Goal: Information Seeking & Learning: Understand process/instructions

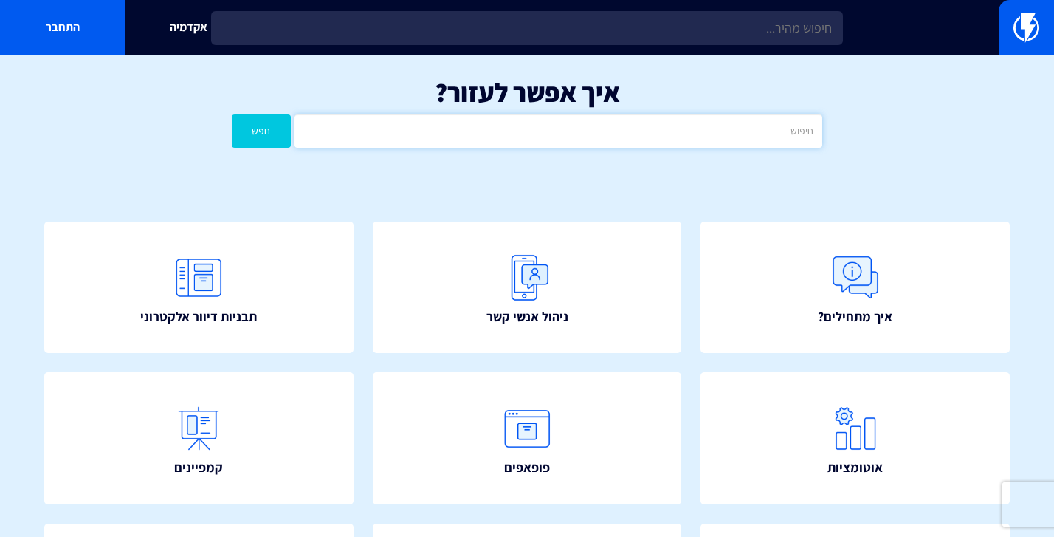
click at [486, 128] on input "text" at bounding box center [559, 130] width 528 height 33
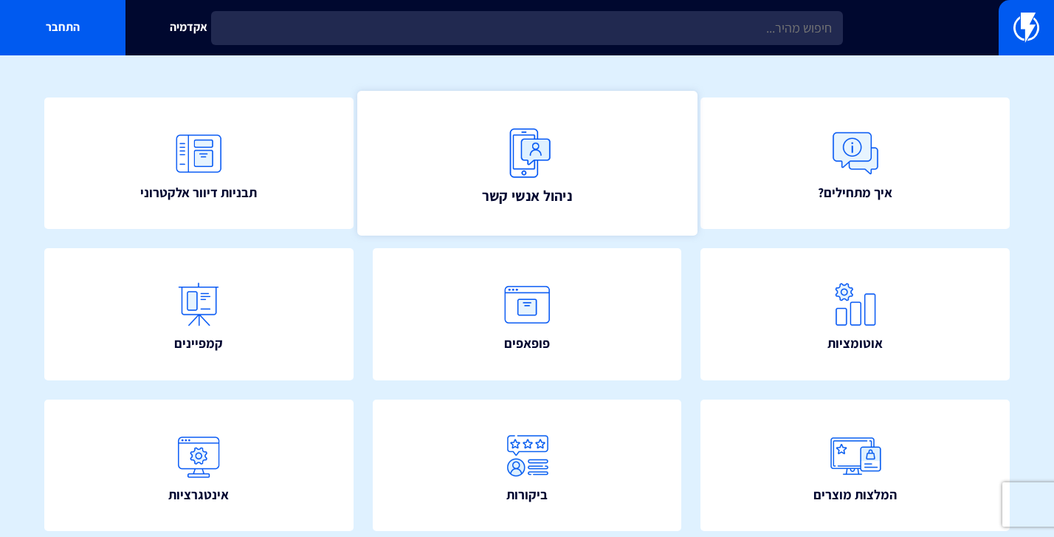
scroll to position [125, 0]
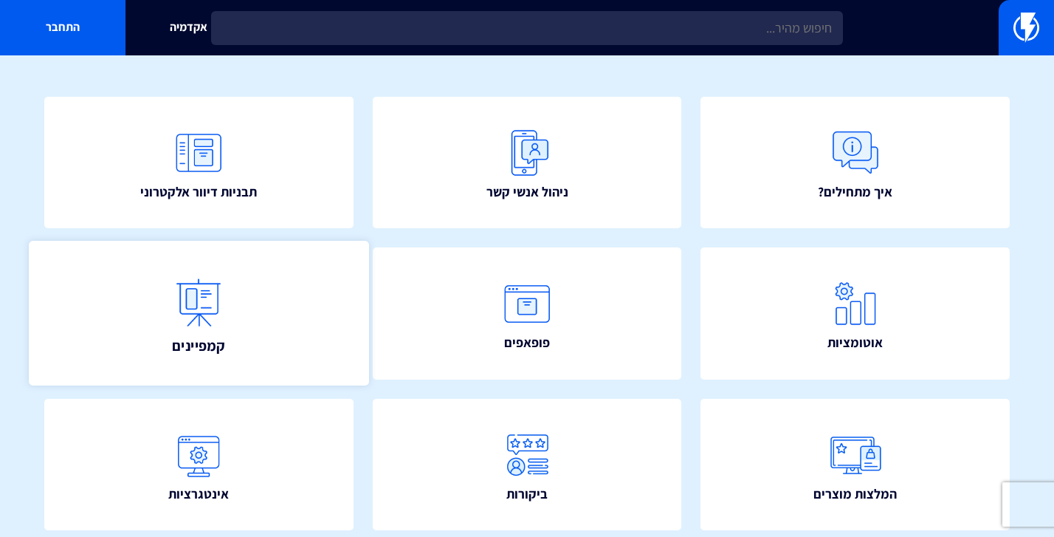
click at [286, 304] on link "קמפיינים" at bounding box center [199, 313] width 340 height 145
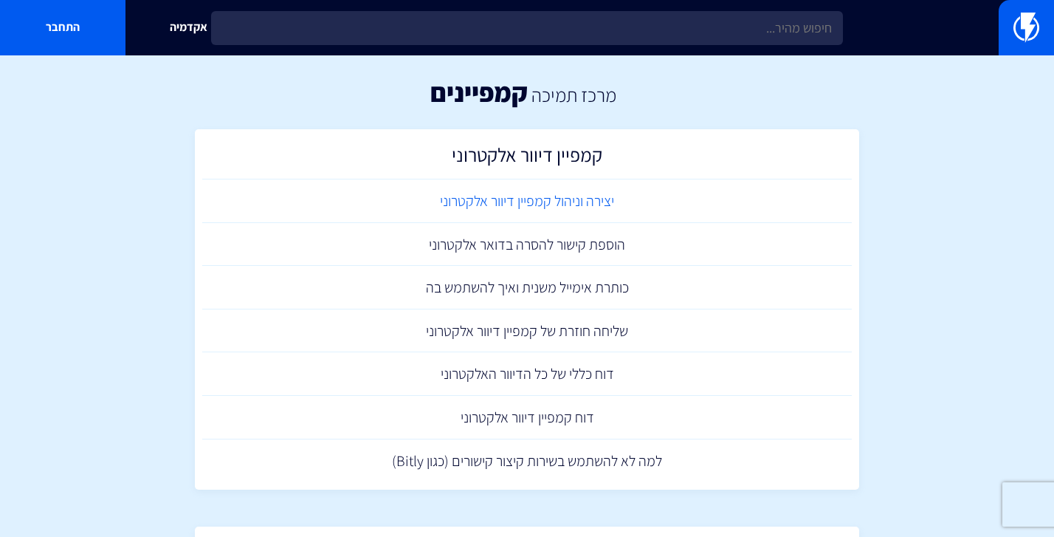
click at [546, 204] on link "יצירה וניהול קמפיין דיוור אלקטרוני" at bounding box center [527, 201] width 650 height 44
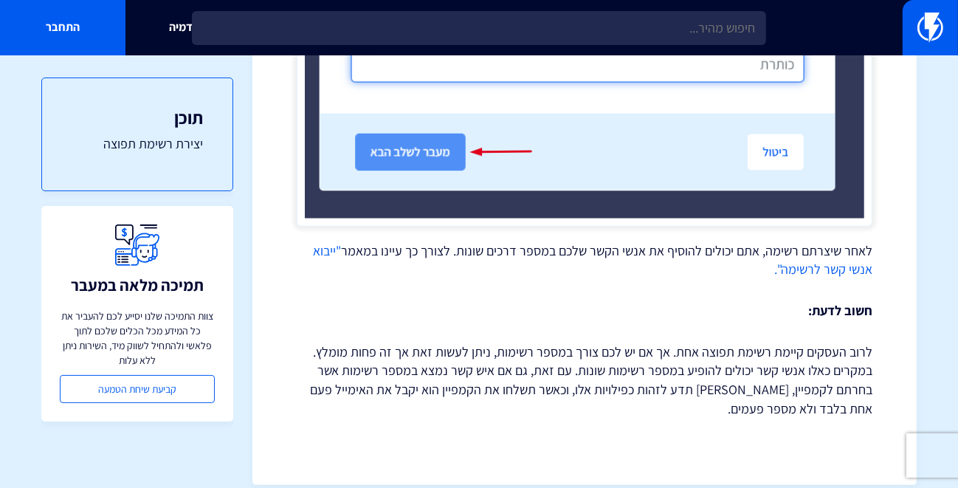
scroll to position [1182, 0]
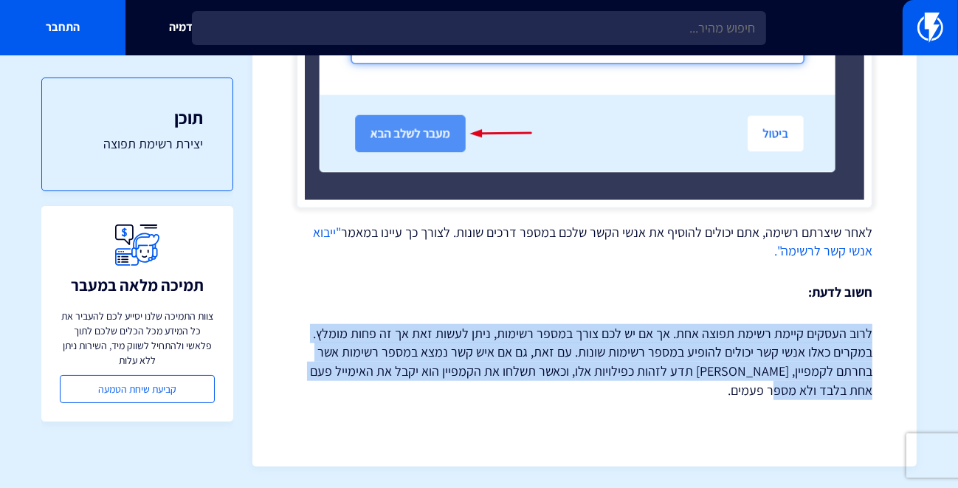
drag, startPoint x: 800, startPoint y: 289, endPoint x: 884, endPoint y: 404, distance: 143.1
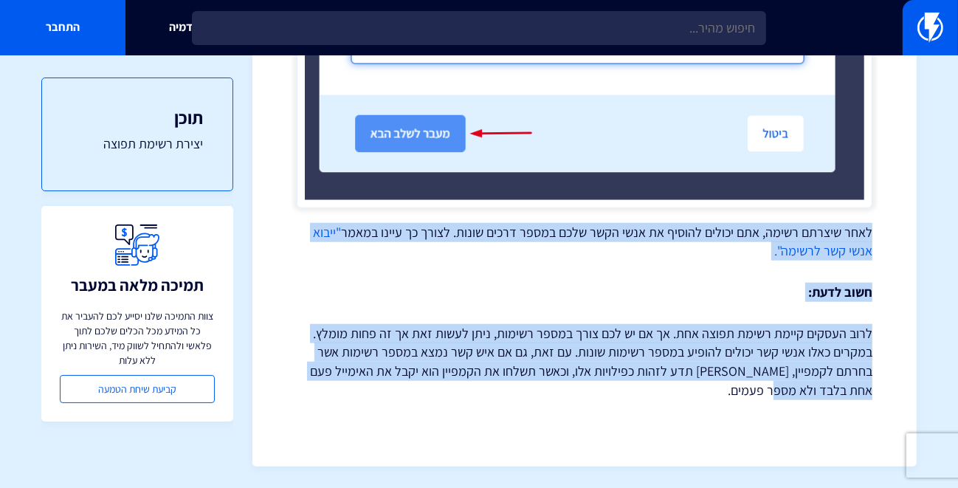
drag, startPoint x: 876, startPoint y: 228, endPoint x: 723, endPoint y: 428, distance: 251.8
copy div "לאחר שיצרתם רשימה, אתם יכולים להוסיף את אנשי הקשר שלכם במספר דרכים שונות. לצורך…"
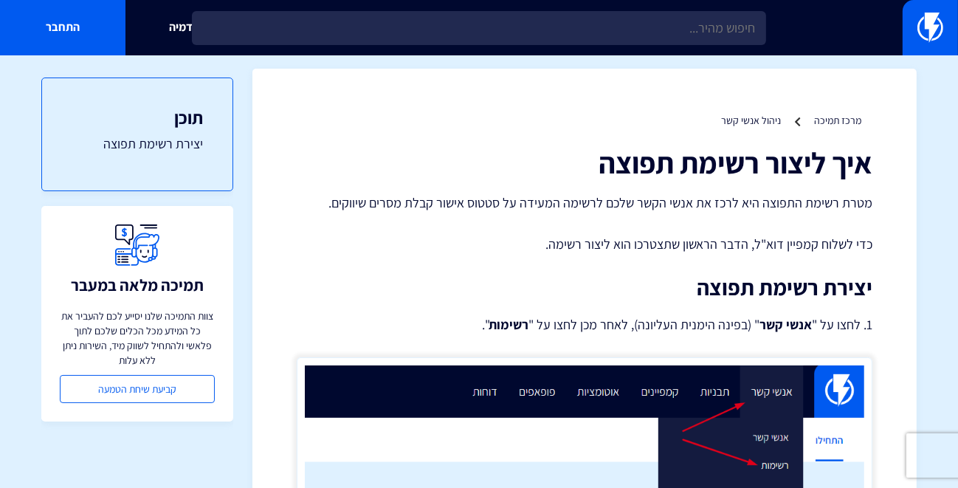
scroll to position [0, 0]
